Goal: Task Accomplishment & Management: Manage account settings

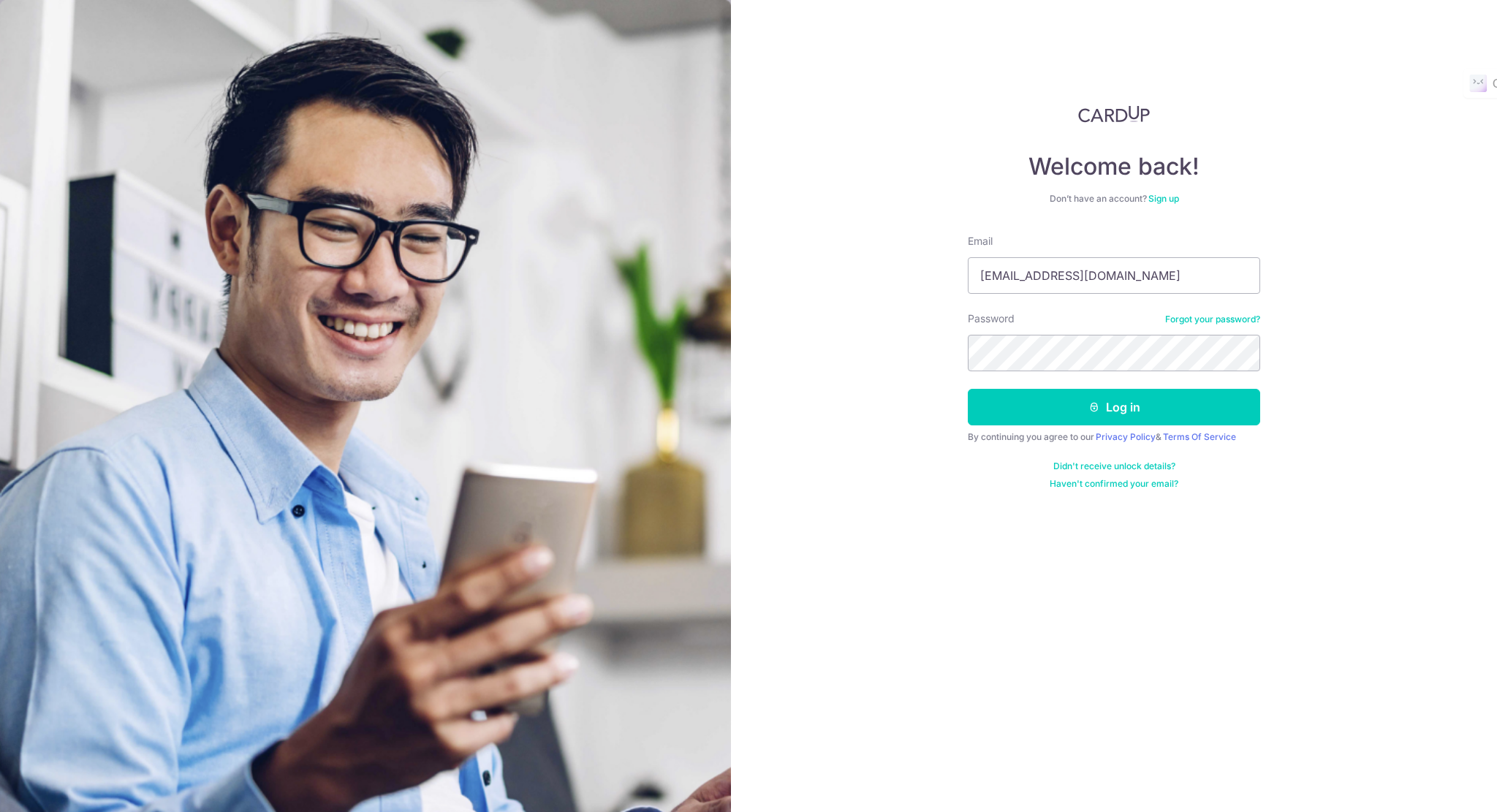
type input "[EMAIL_ADDRESS][DOMAIN_NAME]"
click at [1074, 406] on button "Log in" at bounding box center [1113, 406] width 293 height 36
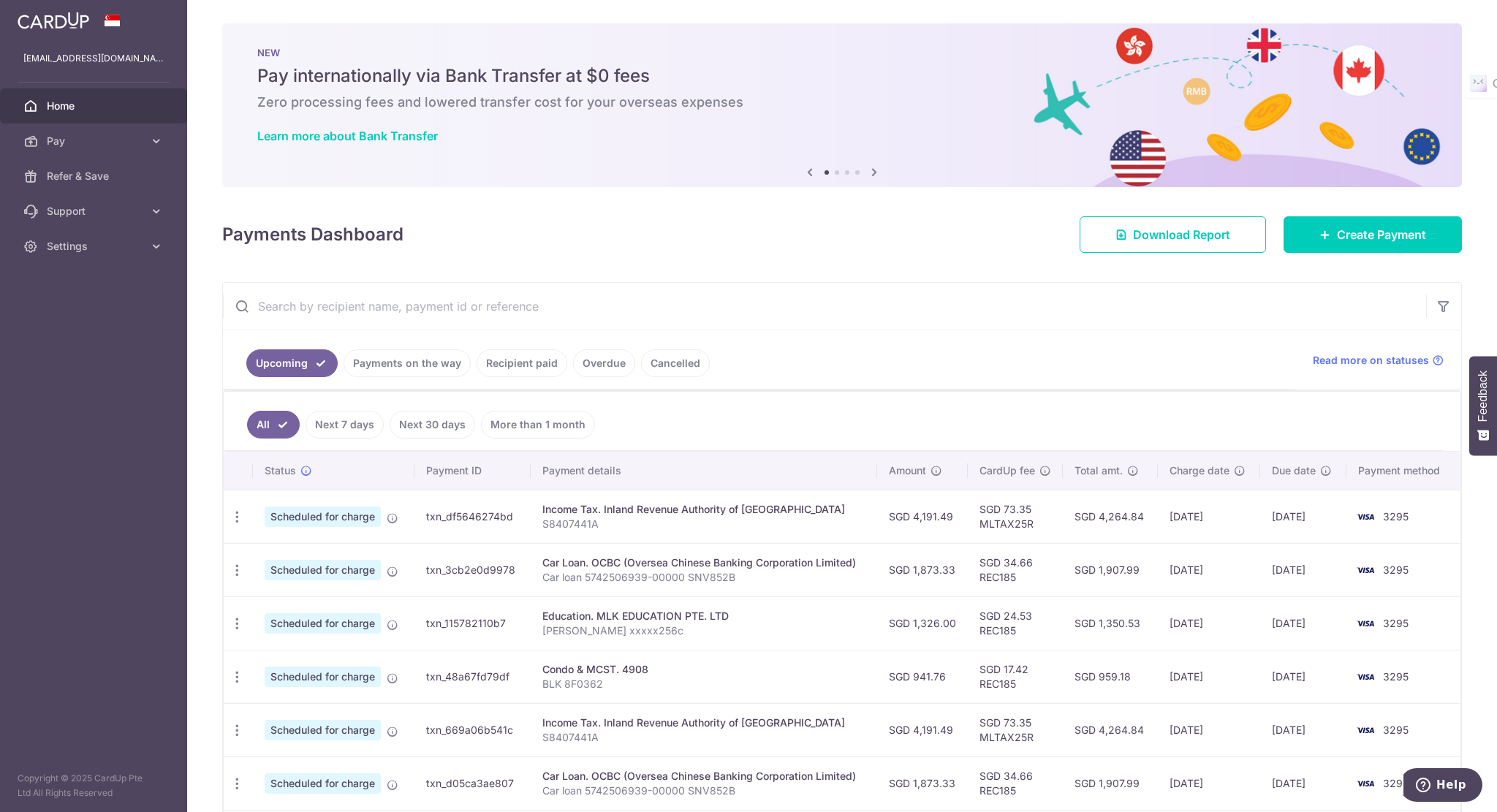
click at [420, 364] on link "Payments on the way" at bounding box center [407, 363] width 127 height 28
